Goal: Task Accomplishment & Management: Use online tool/utility

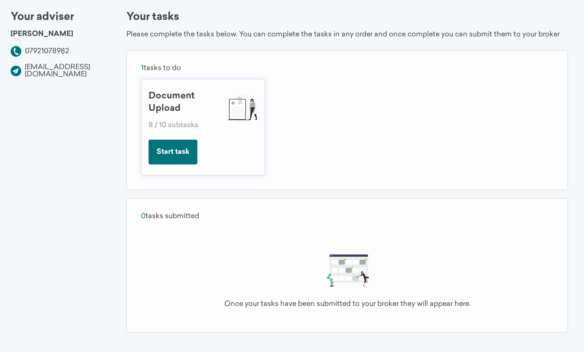
scroll to position [57, 0]
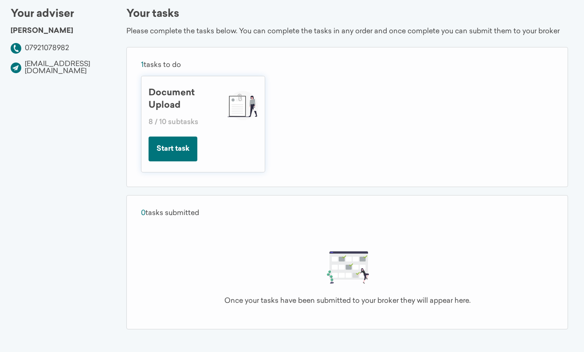
click at [185, 154] on button "Start task" at bounding box center [173, 149] width 49 height 25
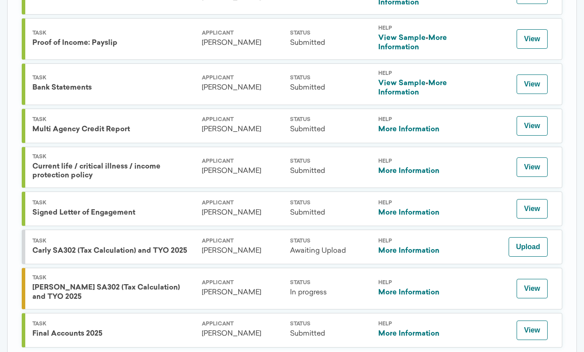
scroll to position [298, 0]
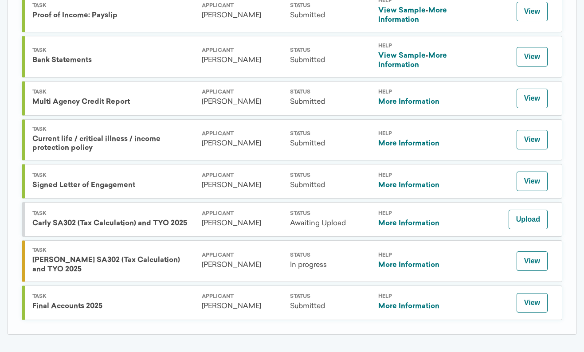
click at [535, 217] on button "Upload" at bounding box center [528, 220] width 39 height 20
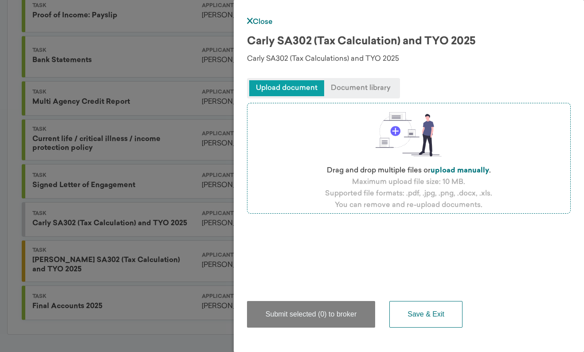
click at [299, 88] on span "Upload document" at bounding box center [286, 88] width 75 height 16
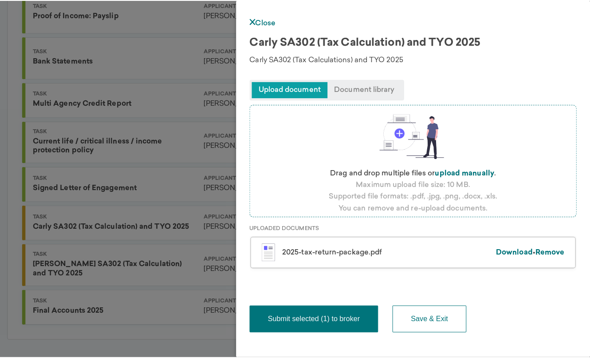
scroll to position [292, 0]
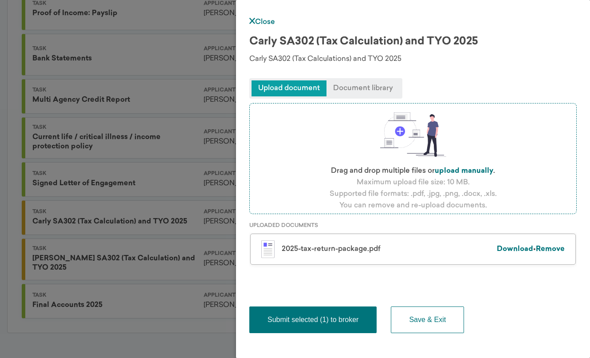
click at [330, 320] on button "Submit selected (1) to broker" at bounding box center [312, 319] width 127 height 27
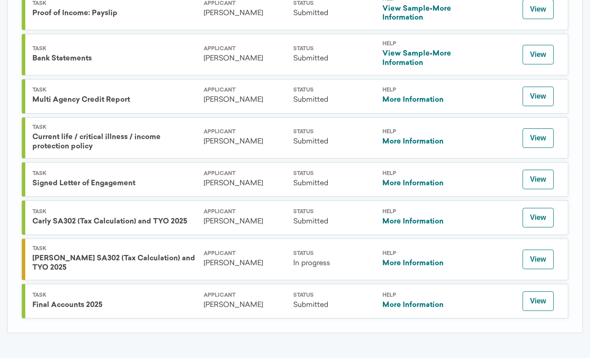
click at [533, 263] on button "View" at bounding box center [538, 259] width 31 height 20
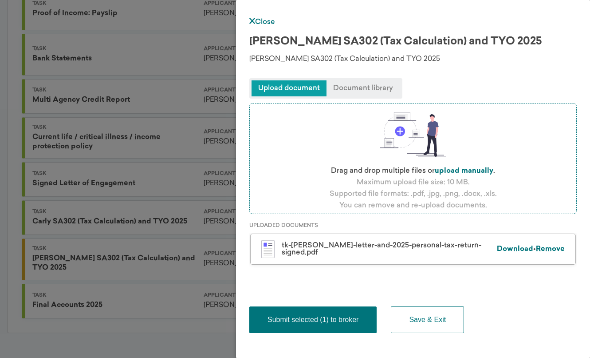
click at [342, 320] on button "Submit selected (1) to broker" at bounding box center [312, 319] width 127 height 27
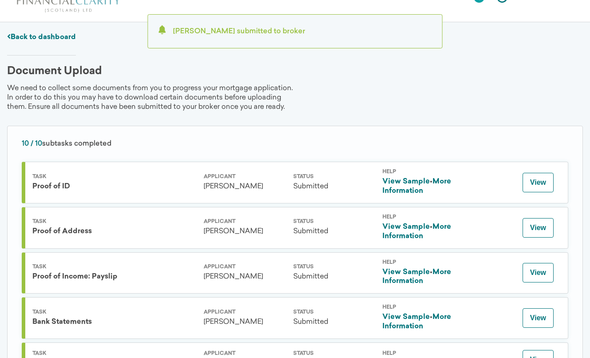
scroll to position [0, 0]
